Goal: Task Accomplishment & Management: Use online tool/utility

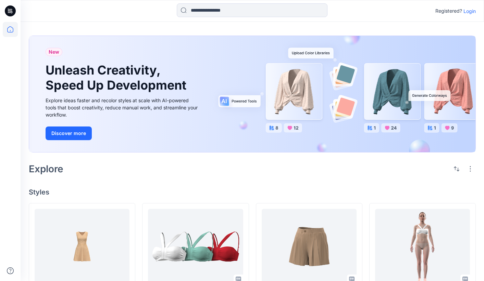
click at [474, 11] on p "Login" at bounding box center [469, 11] width 12 height 7
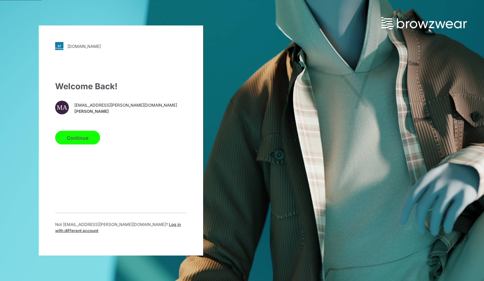
click at [77, 141] on button "Continue" at bounding box center [77, 138] width 45 height 14
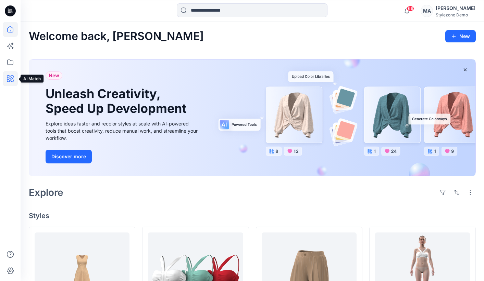
click at [6, 75] on icon at bounding box center [10, 78] width 15 height 15
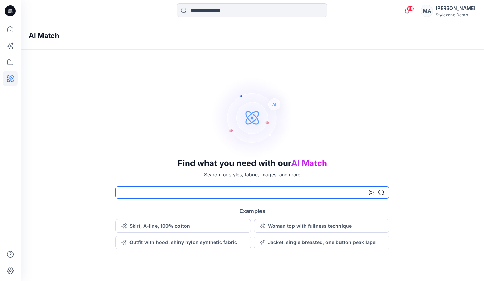
click at [194, 193] on input at bounding box center [252, 193] width 274 height 12
click at [374, 193] on div at bounding box center [376, 193] width 15 height 12
click at [372, 193] on icon at bounding box center [371, 192] width 5 height 5
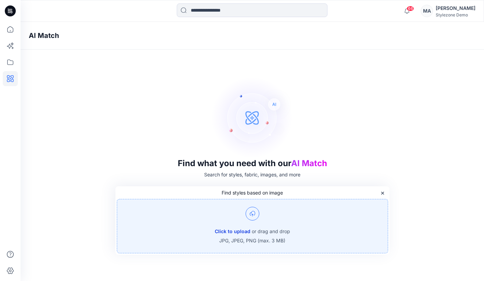
click at [233, 232] on button "Click to upload" at bounding box center [233, 232] width 36 height 8
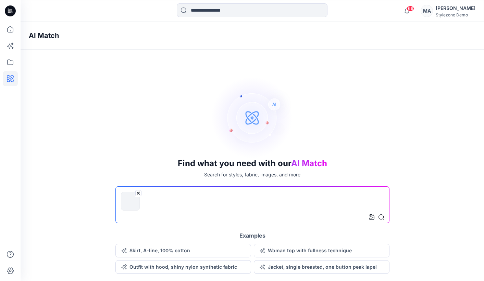
click at [258, 204] on input at bounding box center [252, 205] width 274 height 37
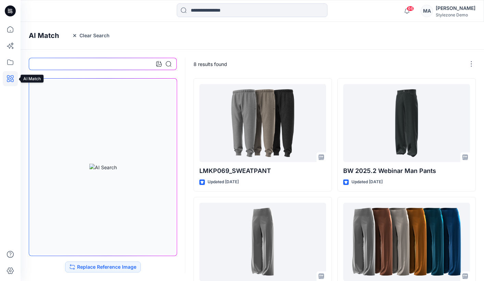
click at [15, 77] on icon at bounding box center [10, 78] width 15 height 15
drag, startPoint x: 12, startPoint y: 78, endPoint x: 78, endPoint y: 44, distance: 74.1
click at [18, 75] on div at bounding box center [10, 140] width 21 height 281
click at [77, 35] on button "Clear Search" at bounding box center [90, 35] width 47 height 11
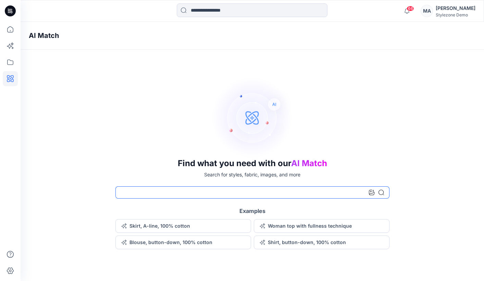
click at [164, 191] on input at bounding box center [252, 193] width 274 height 12
